Goal: Transaction & Acquisition: Download file/media

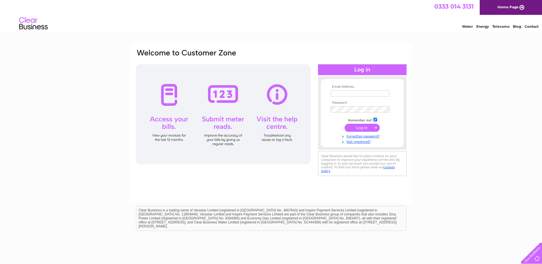
type input "[EMAIL_ADDRESS][DOMAIN_NAME]"
click at [368, 128] on input "submit" at bounding box center [361, 128] width 35 height 8
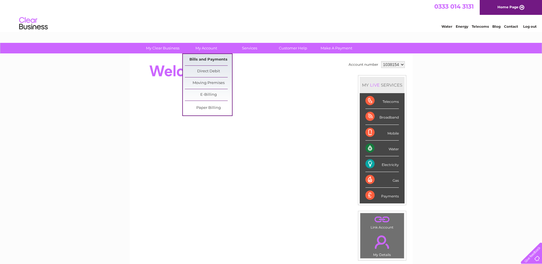
click at [204, 59] on link "Bills and Payments" at bounding box center [208, 59] width 47 height 11
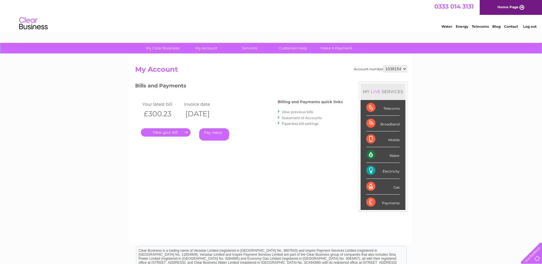
click at [170, 133] on link "." at bounding box center [166, 132] width 50 height 8
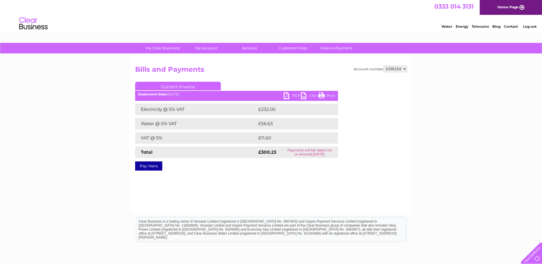
click at [290, 95] on link "PDF" at bounding box center [291, 96] width 17 height 8
